Goal: Task Accomplishment & Management: Manage account settings

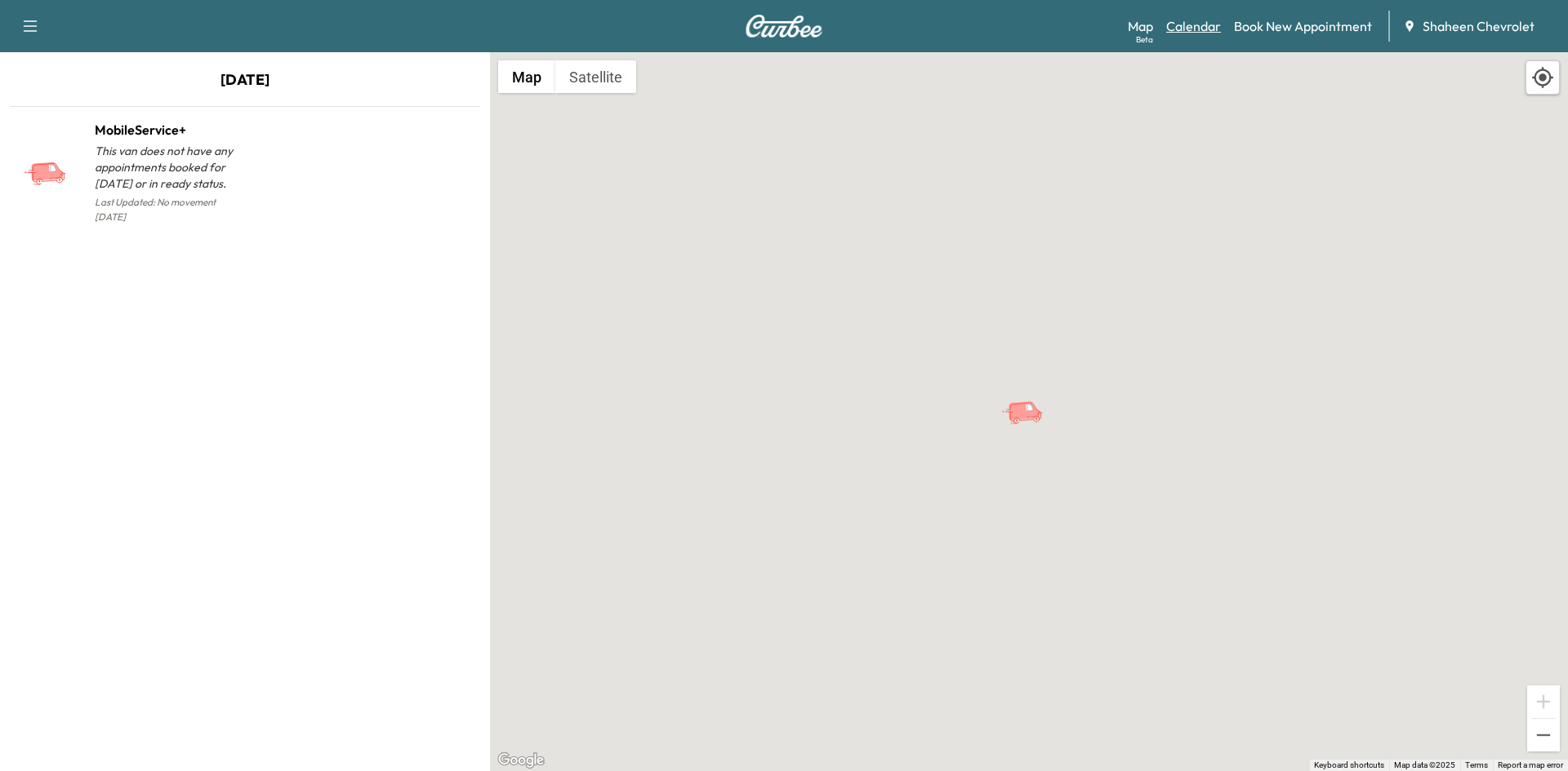
click at [1216, 32] on link "Calendar" at bounding box center [1193, 25] width 55 height 19
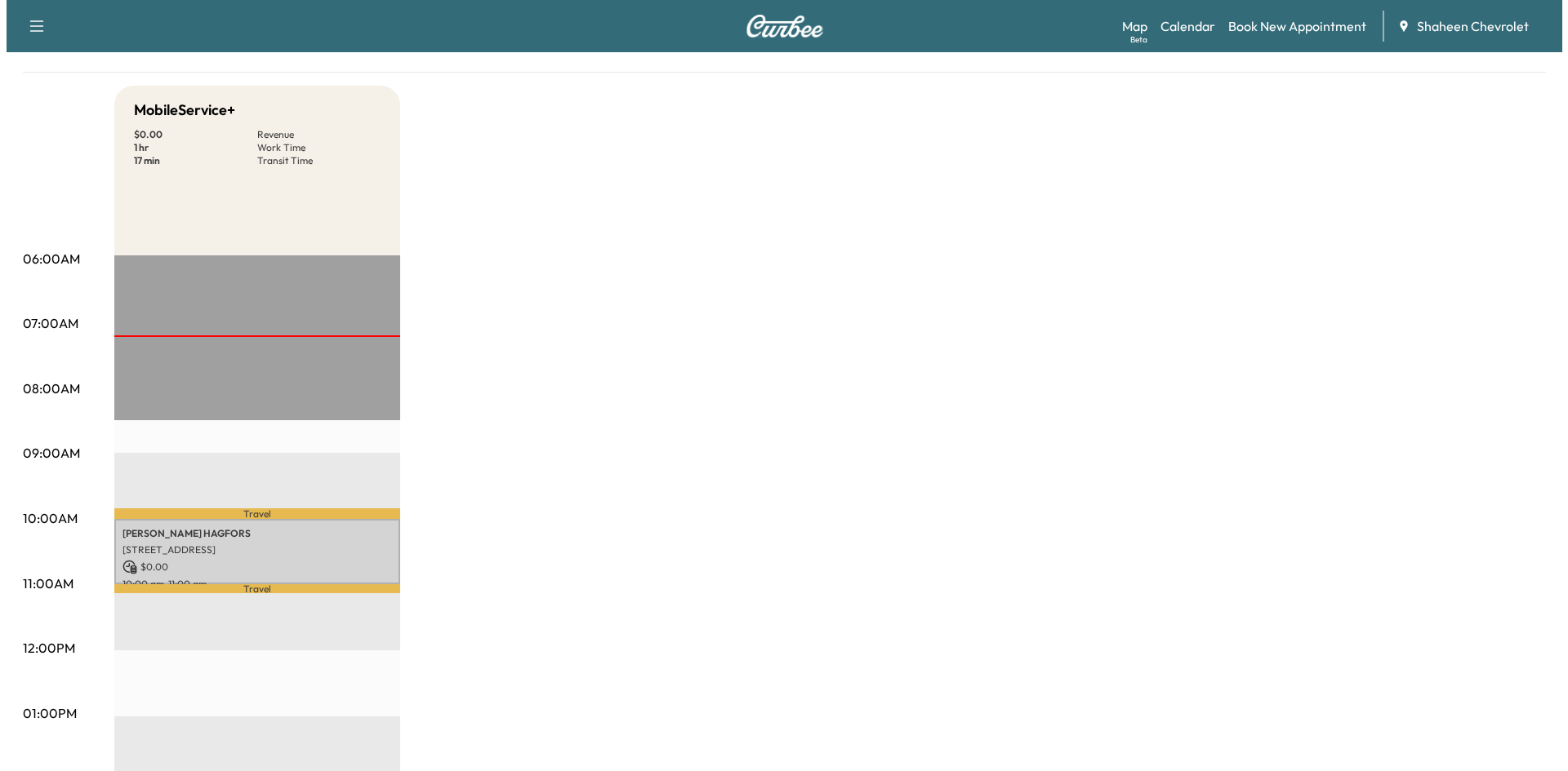
scroll to position [163, 0]
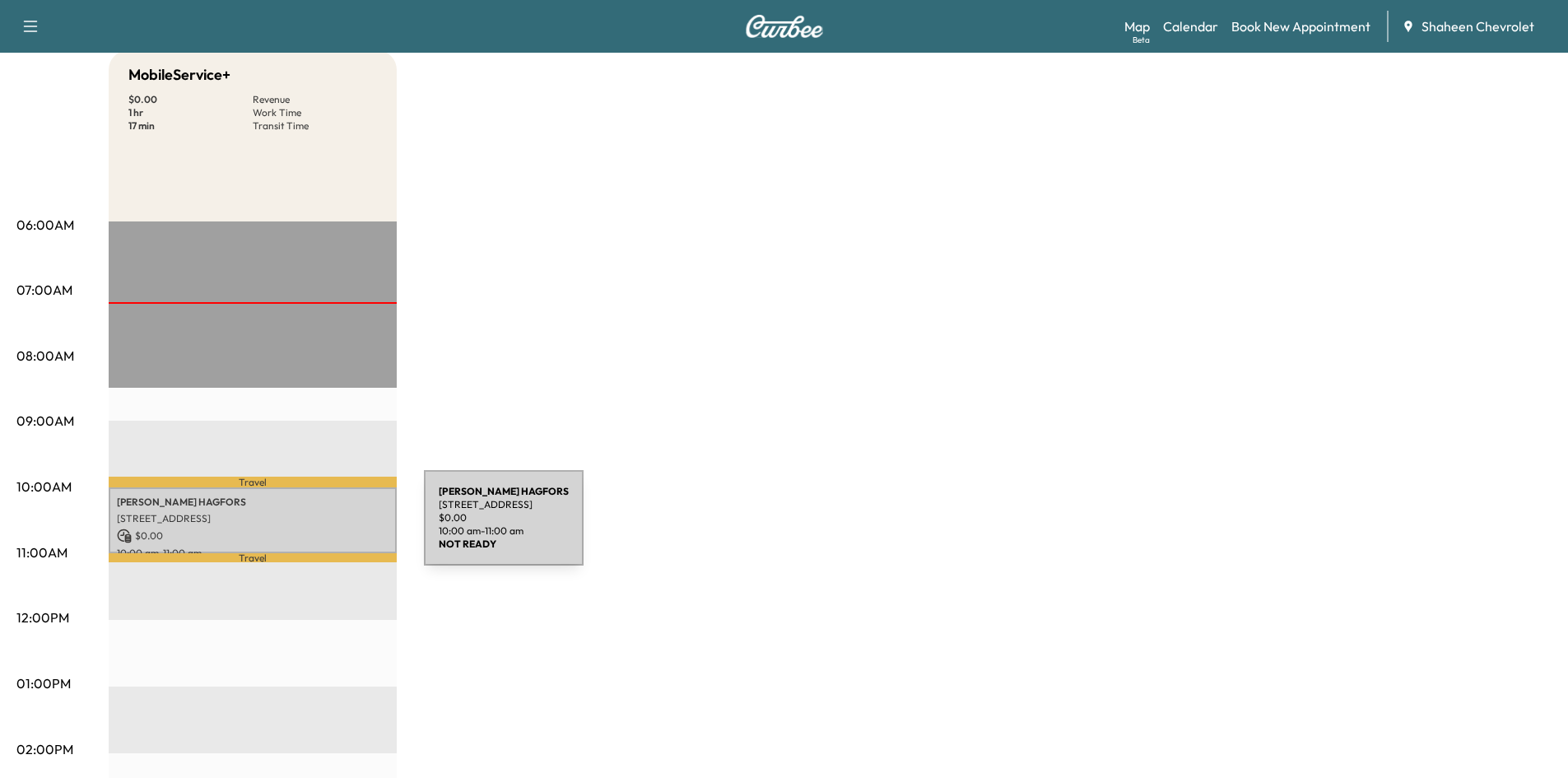
click at [301, 529] on p "$ 0.00" at bounding box center [253, 536] width 272 height 14
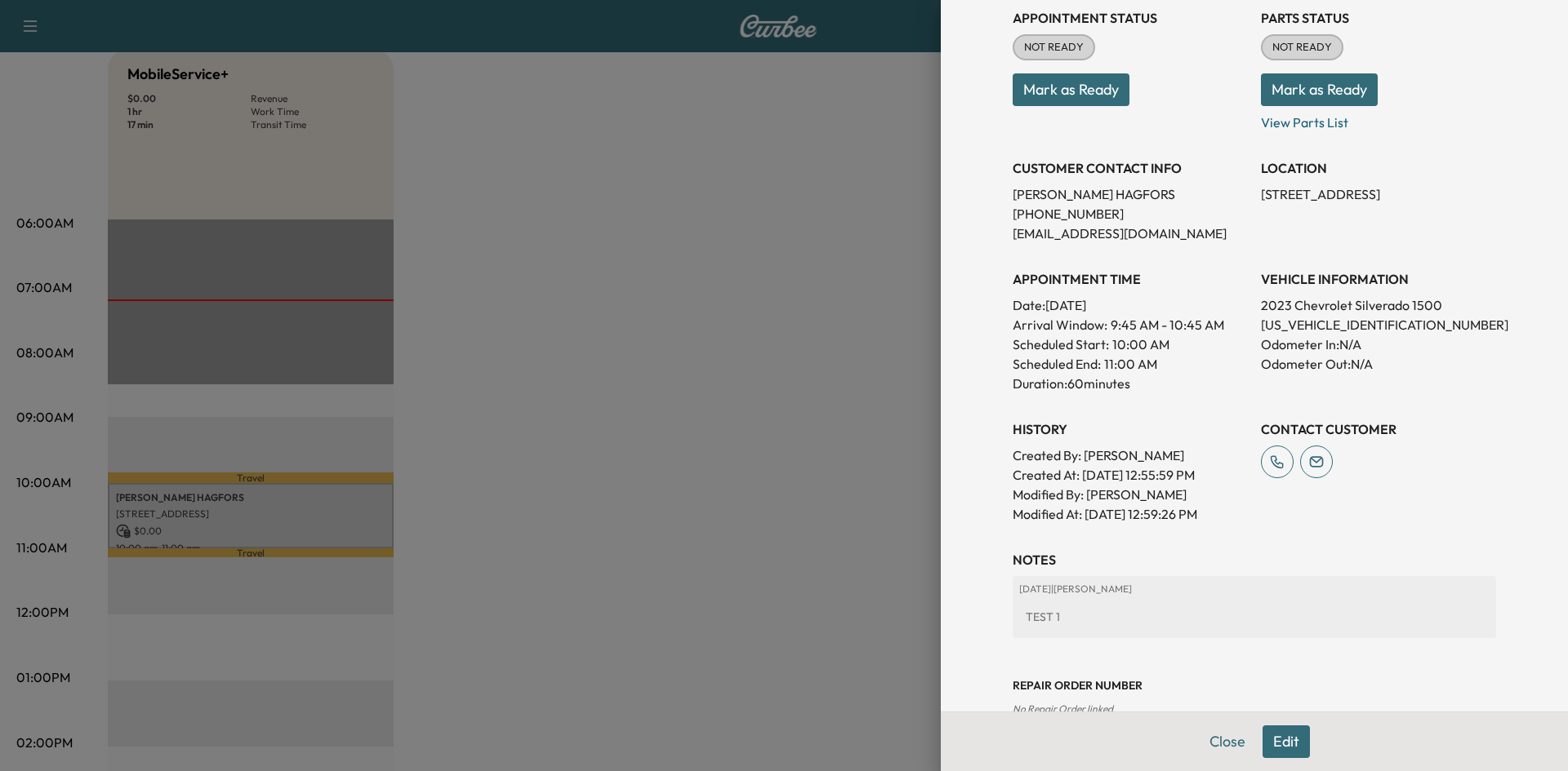
scroll to position [234, 0]
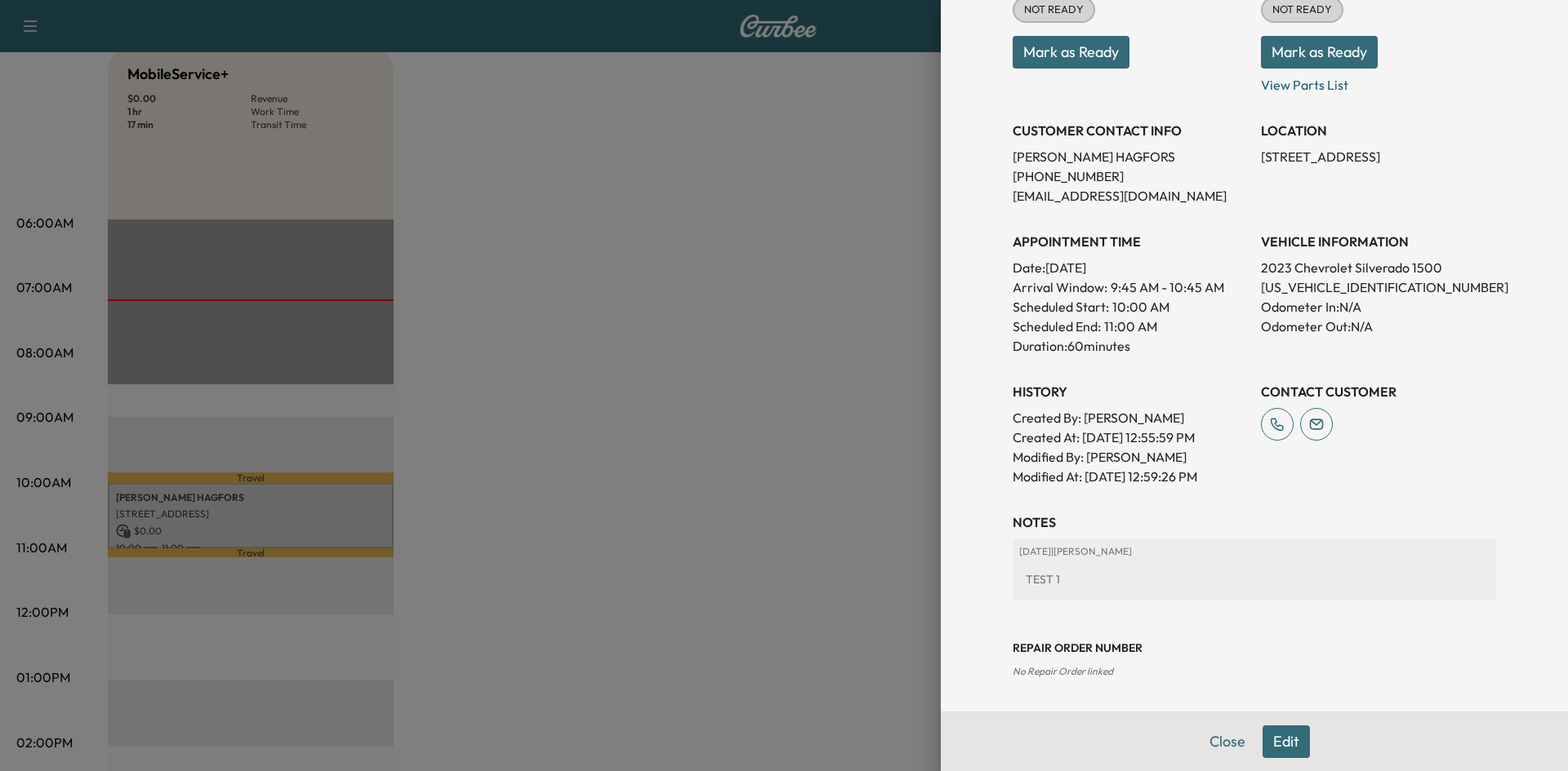
click at [1263, 737] on button "Edit" at bounding box center [1286, 742] width 47 height 33
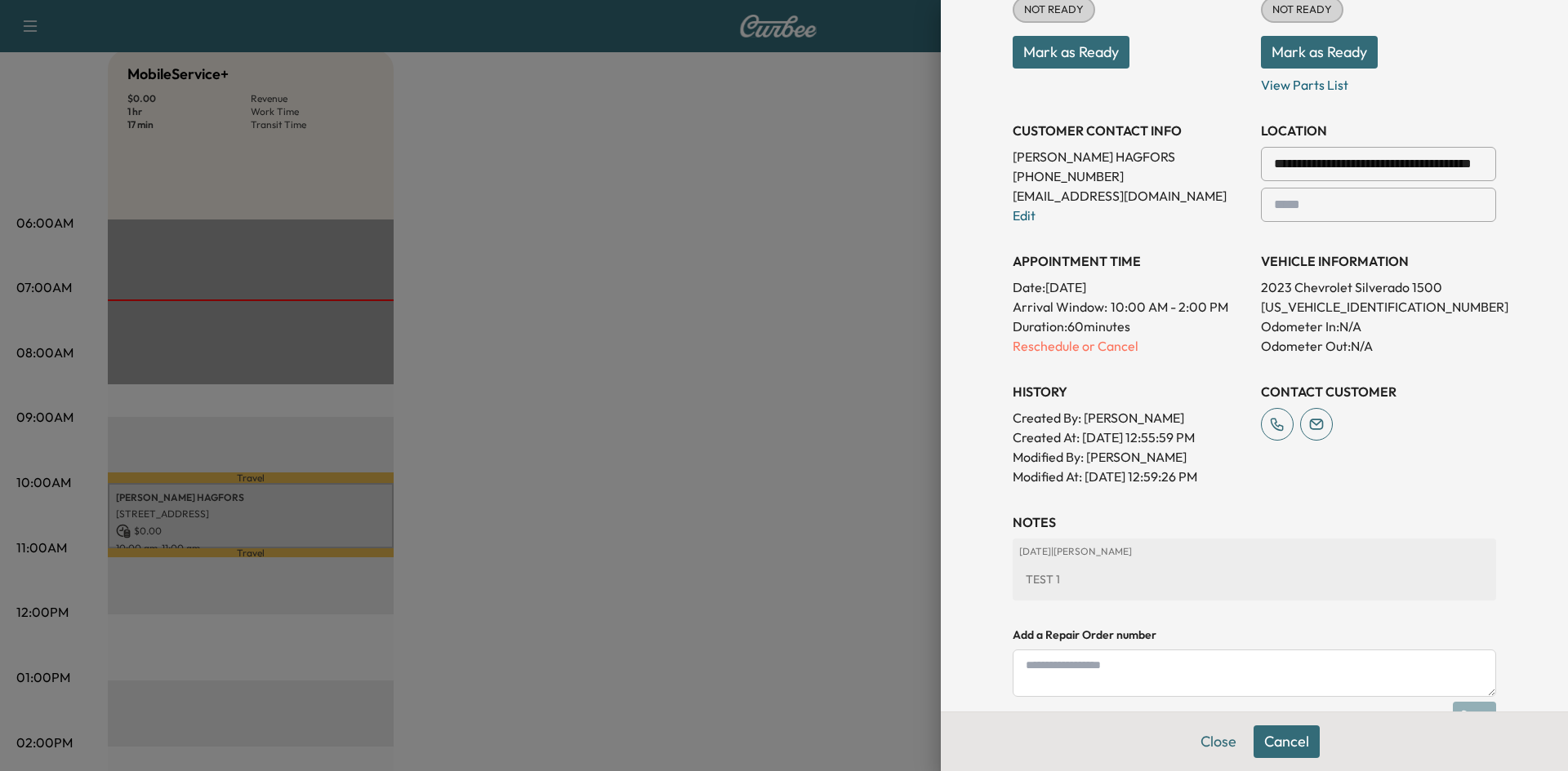
scroll to position [405, 0]
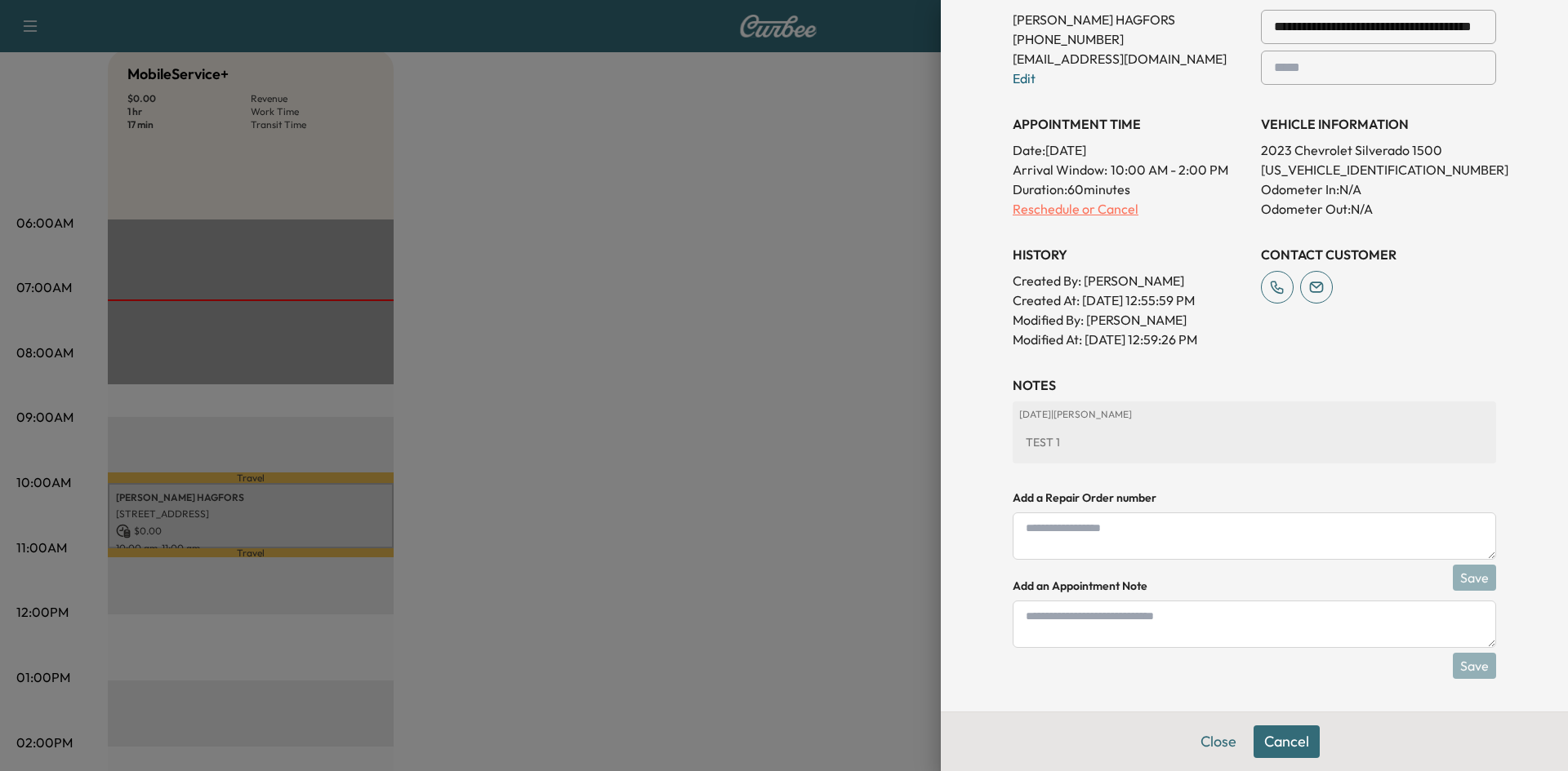
click at [1111, 206] on p "Reschedule or Cancel" at bounding box center [1130, 208] width 235 height 19
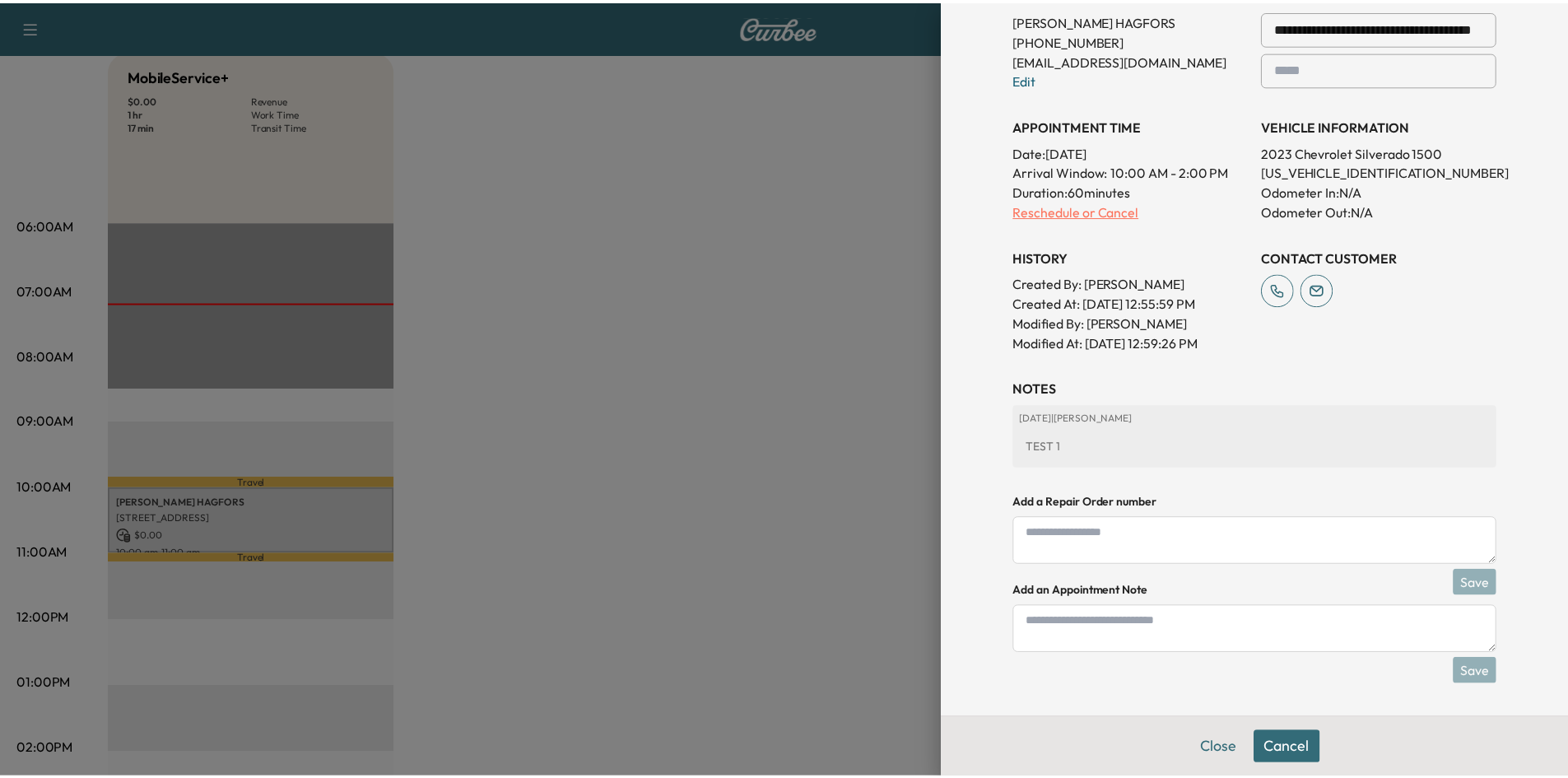
scroll to position [0, 0]
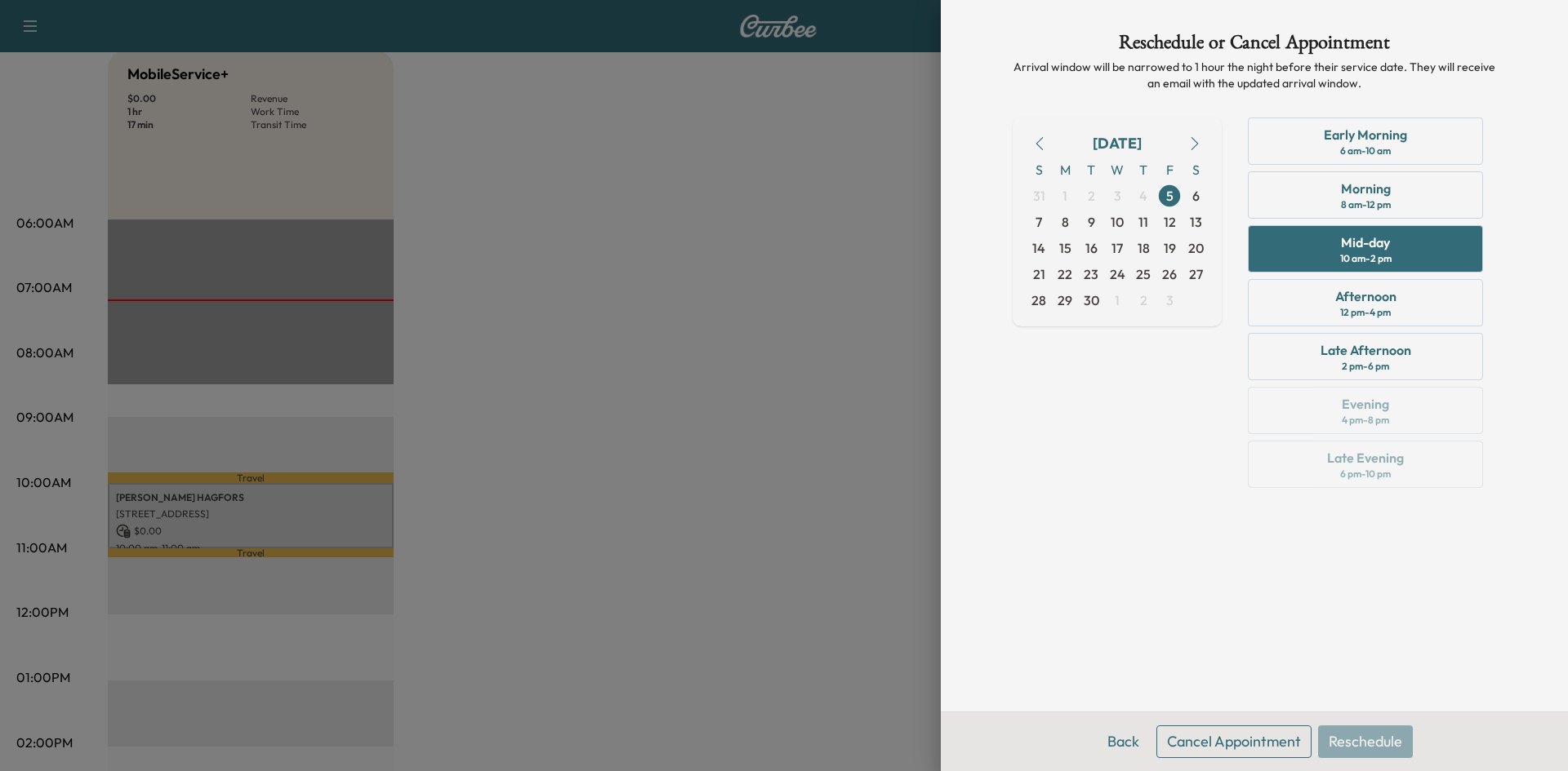
click at [1252, 738] on button "Cancel Appointment" at bounding box center [1234, 742] width 155 height 33
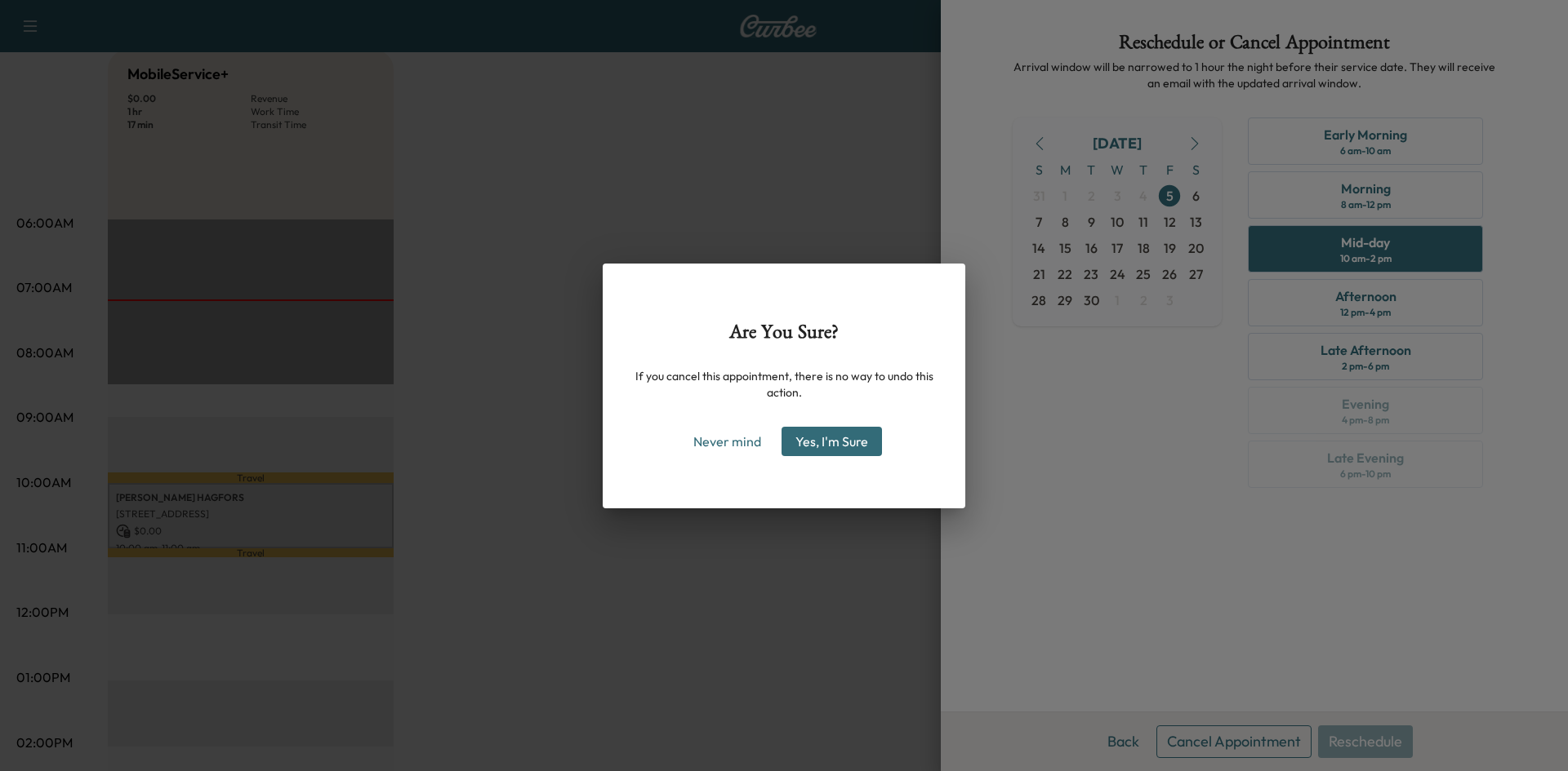
click at [844, 435] on button "Yes, I'm Sure" at bounding box center [831, 442] width 100 height 29
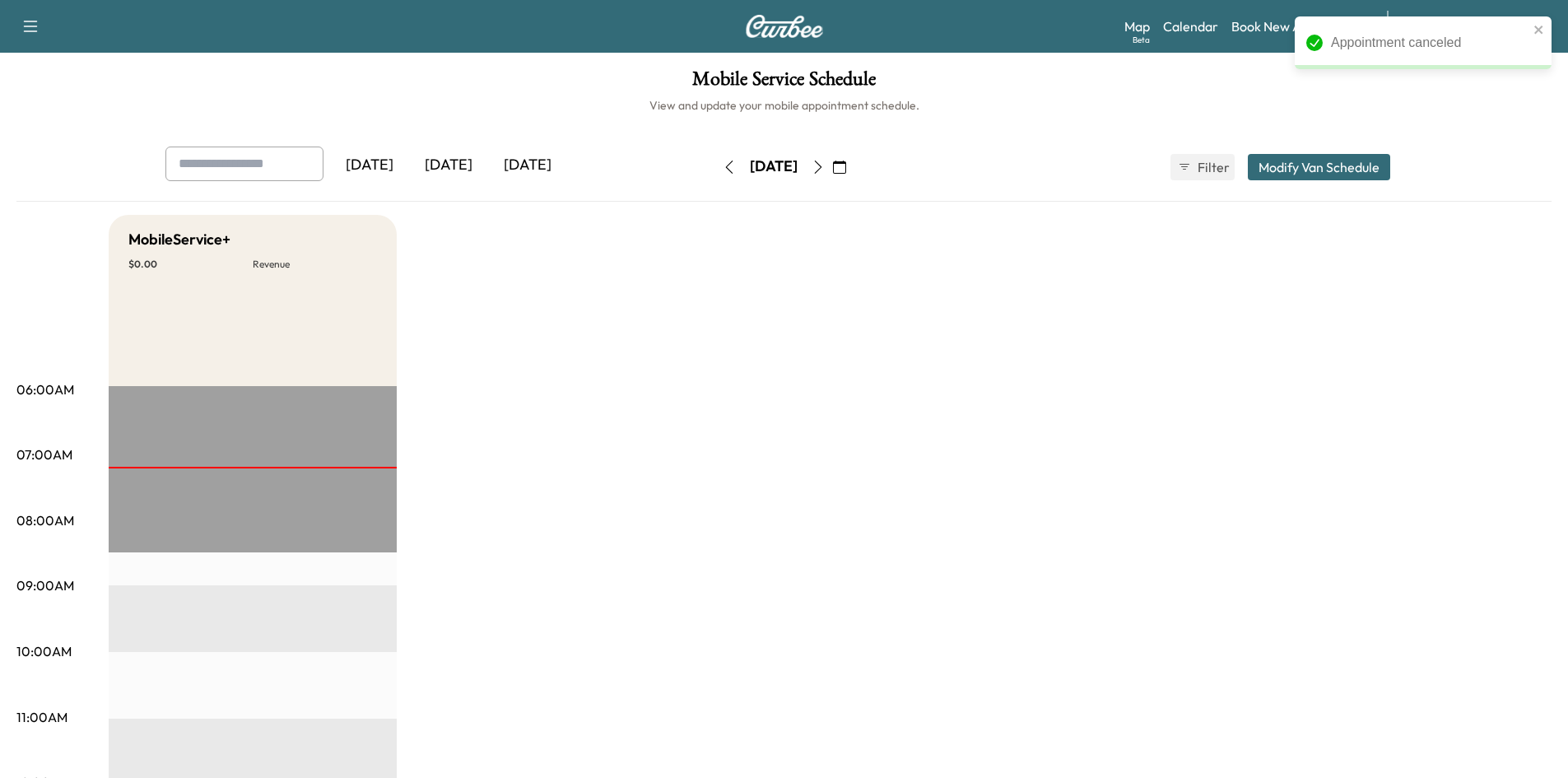
click at [825, 171] on icon "button" at bounding box center [818, 168] width 14 height 14
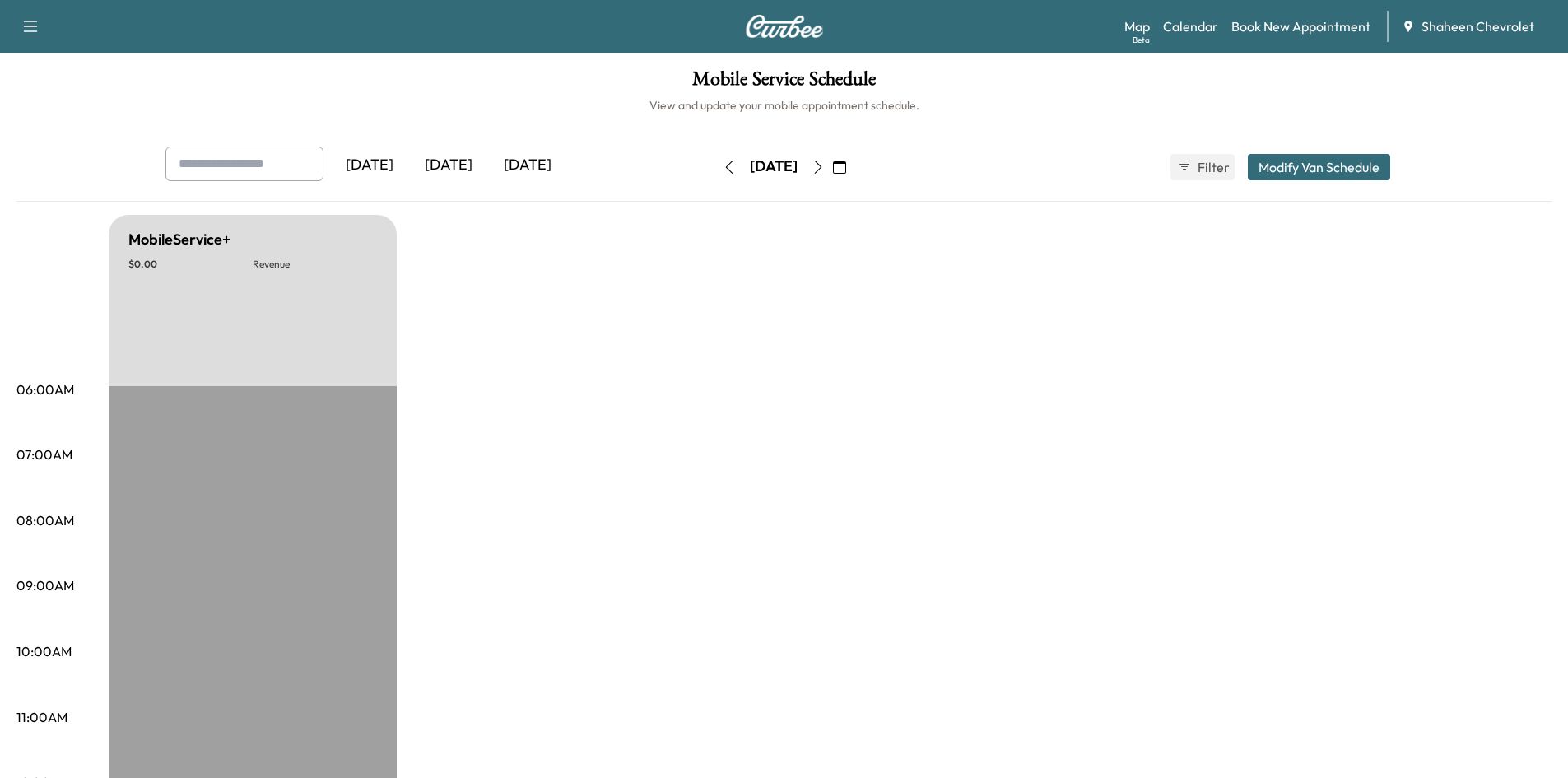
click at [832, 171] on button "button" at bounding box center [818, 167] width 28 height 26
click at [825, 171] on icon "button" at bounding box center [818, 168] width 14 height 14
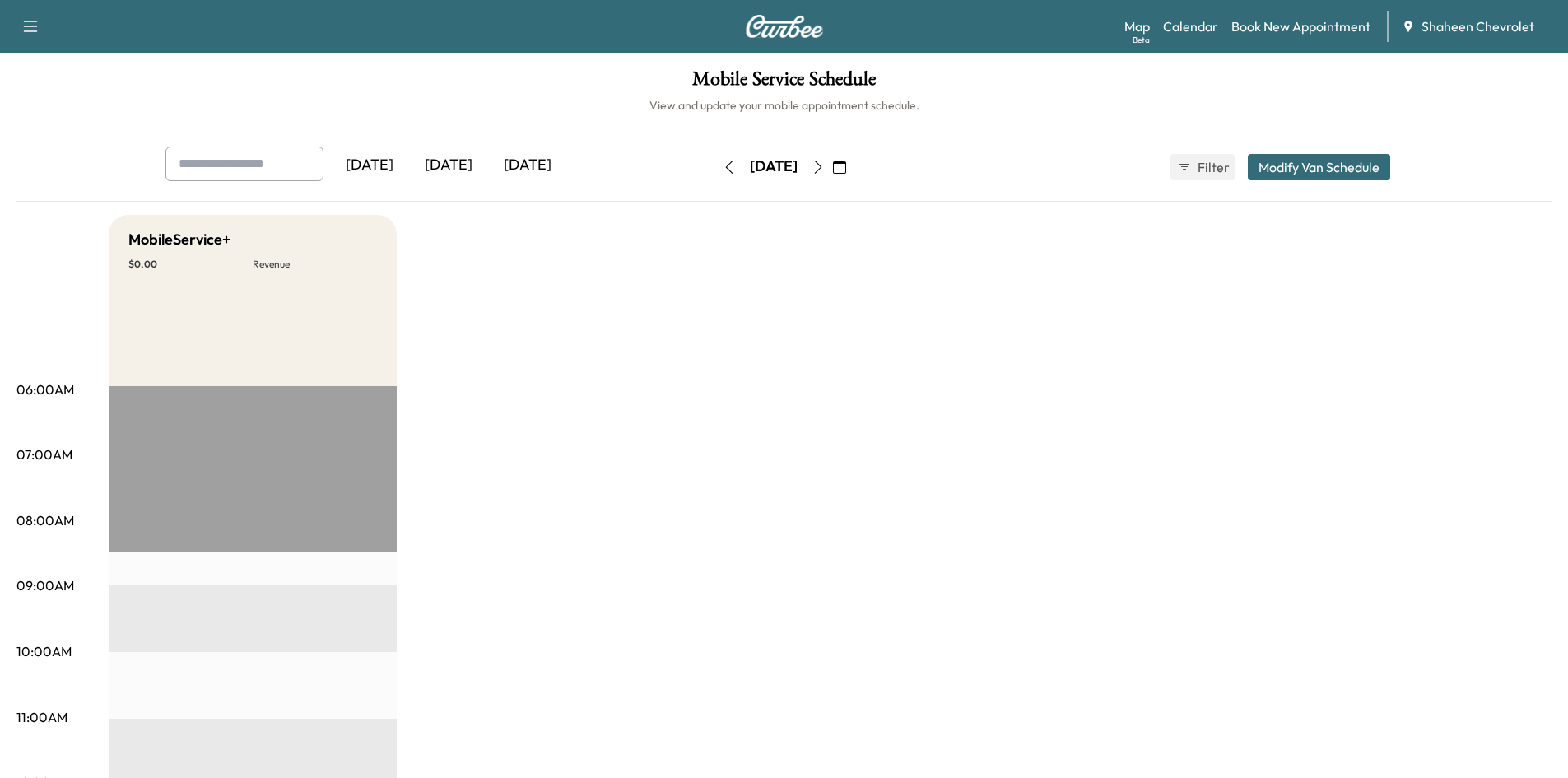
click at [825, 172] on icon "button" at bounding box center [818, 168] width 14 height 14
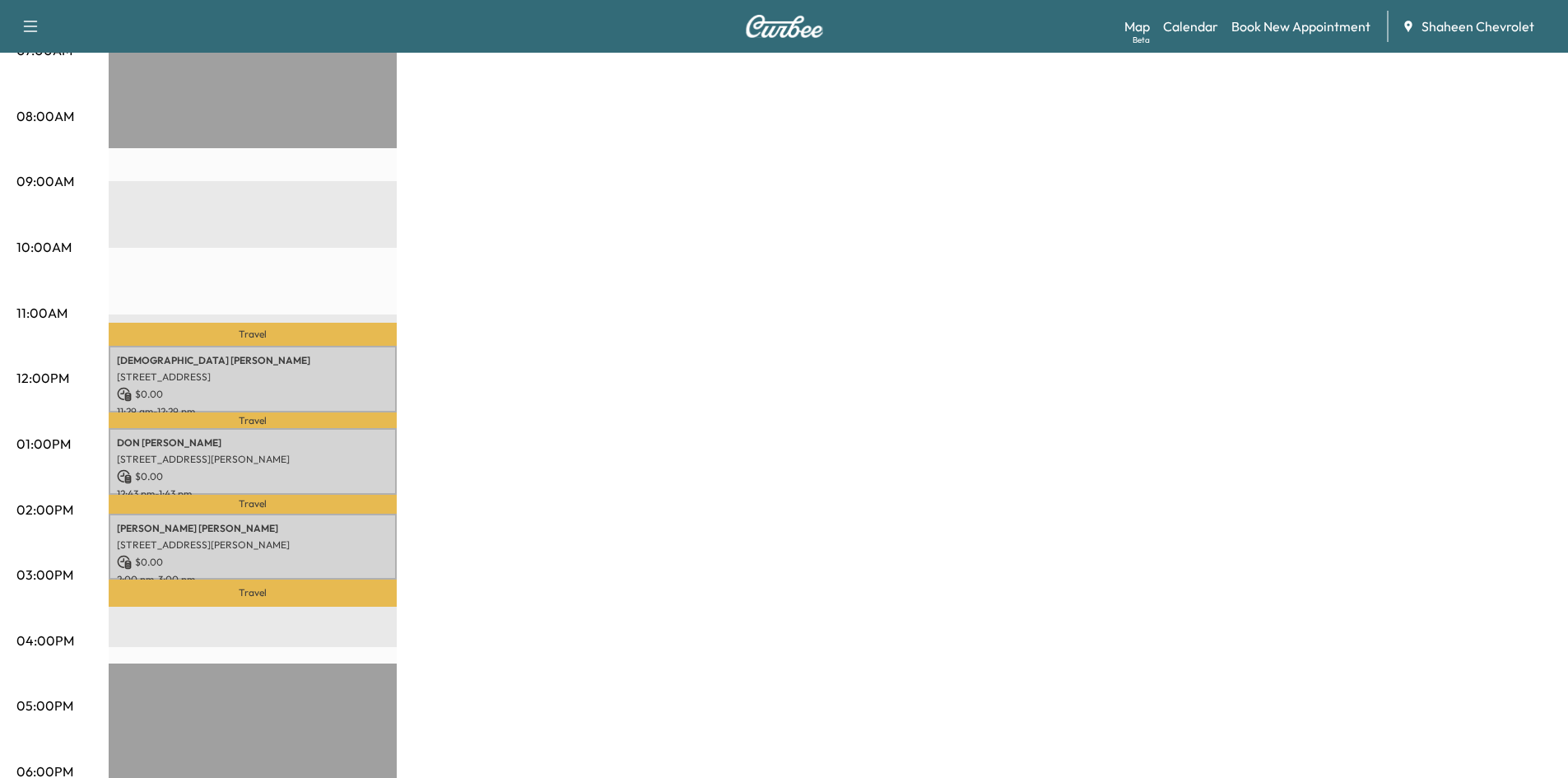
scroll to position [412, 0]
